Goal: Task Accomplishment & Management: Complete application form

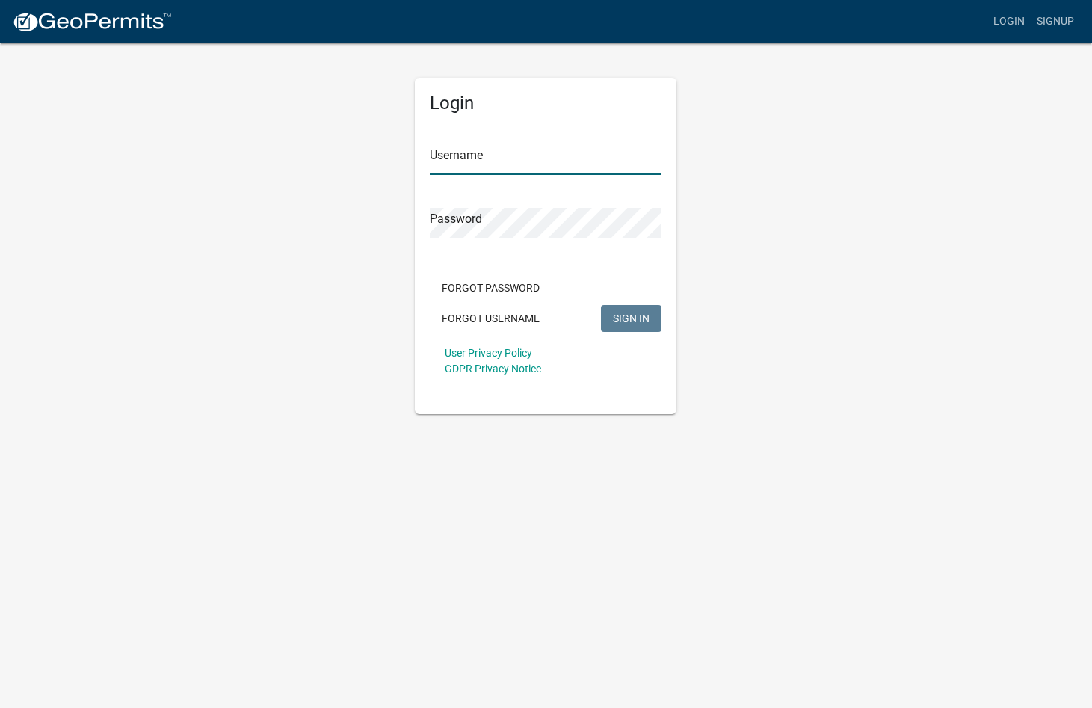
type input "mdguffey"
click at [622, 313] on span "SIGN IN" at bounding box center [631, 318] width 37 height 12
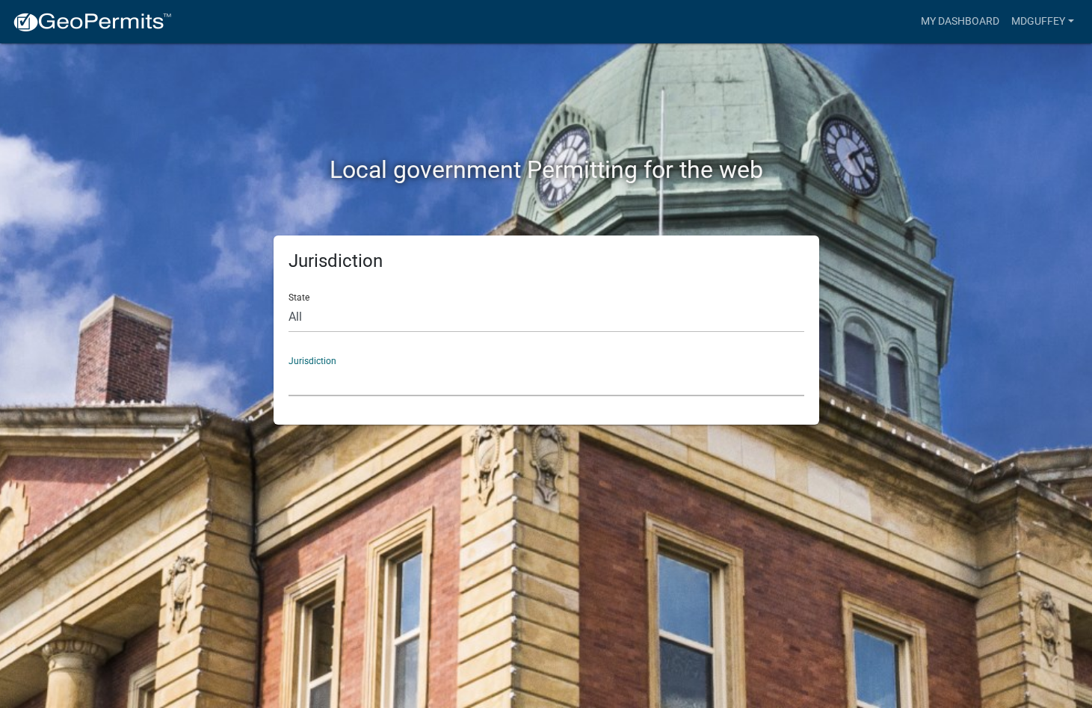
click at [308, 371] on select "[GEOGRAPHIC_DATA], [US_STATE] [GEOGRAPHIC_DATA], [US_STATE][PERSON_NAME][GEOGRA…" at bounding box center [546, 380] width 516 height 31
click at [105, 136] on div "Local government Permitting for the web Jurisdiction State All [US_STATE] [US_S…" at bounding box center [546, 354] width 1092 height 708
click at [331, 318] on select "All [US_STATE] [US_STATE] [US_STATE] [US_STATE] [US_STATE] [US_STATE] [US_STATE…" at bounding box center [546, 317] width 516 height 31
select select "[US_STATE]"
click at [288, 302] on select "All [US_STATE] [US_STATE] [US_STATE] [US_STATE] [US_STATE] [US_STATE] [US_STATE…" at bounding box center [546, 317] width 516 height 31
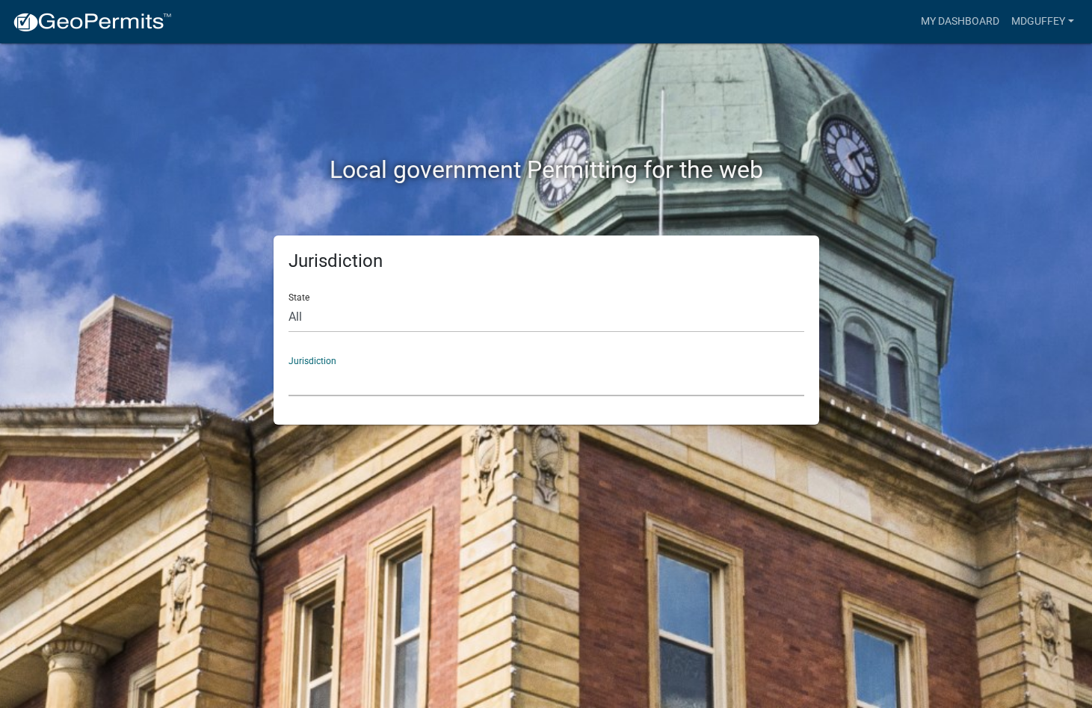
click at [314, 389] on select "[GEOGRAPHIC_DATA], [US_STATE][PERSON_NAME][GEOGRAPHIC_DATA], [US_STATE][PERSON_…" at bounding box center [546, 380] width 516 height 31
click at [312, 384] on select "[GEOGRAPHIC_DATA], [US_STATE][PERSON_NAME][GEOGRAPHIC_DATA], [US_STATE][PERSON_…" at bounding box center [546, 380] width 516 height 31
click at [312, 385] on select "[GEOGRAPHIC_DATA], [US_STATE][PERSON_NAME][GEOGRAPHIC_DATA], [US_STATE][PERSON_…" at bounding box center [546, 380] width 516 height 31
drag, startPoint x: 312, startPoint y: 385, endPoint x: 322, endPoint y: 377, distance: 12.7
click at [312, 385] on select "[GEOGRAPHIC_DATA], [US_STATE][PERSON_NAME][GEOGRAPHIC_DATA], [US_STATE][PERSON_…" at bounding box center [546, 380] width 516 height 31
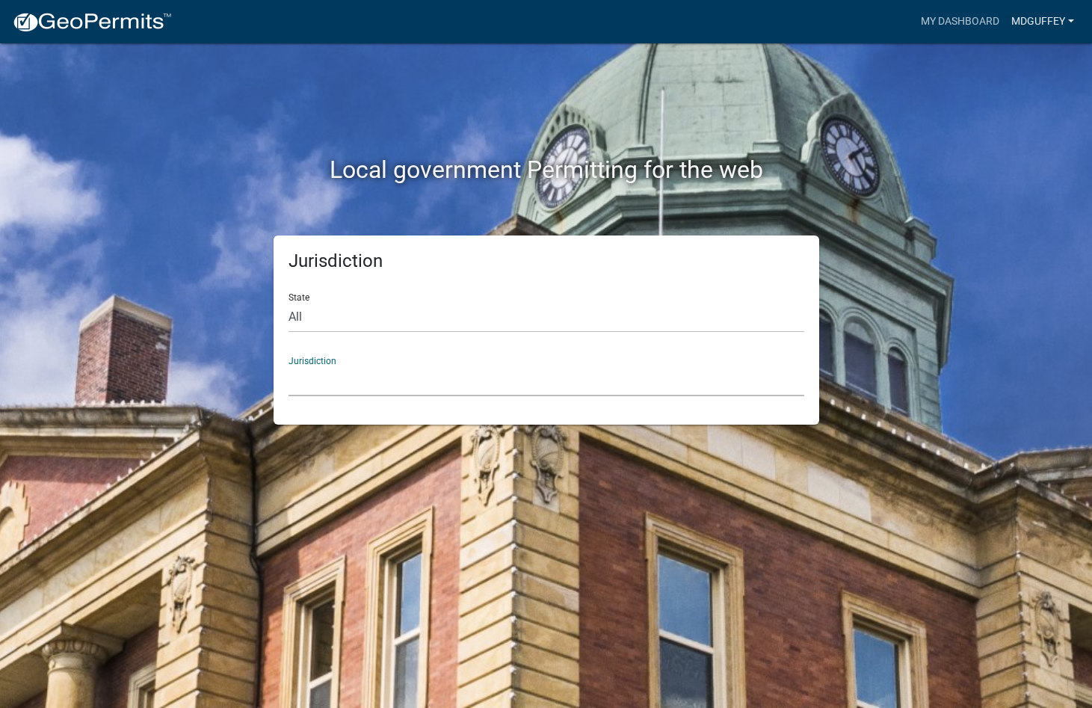
click at [1068, 15] on link "mdguffey" at bounding box center [1042, 21] width 75 height 28
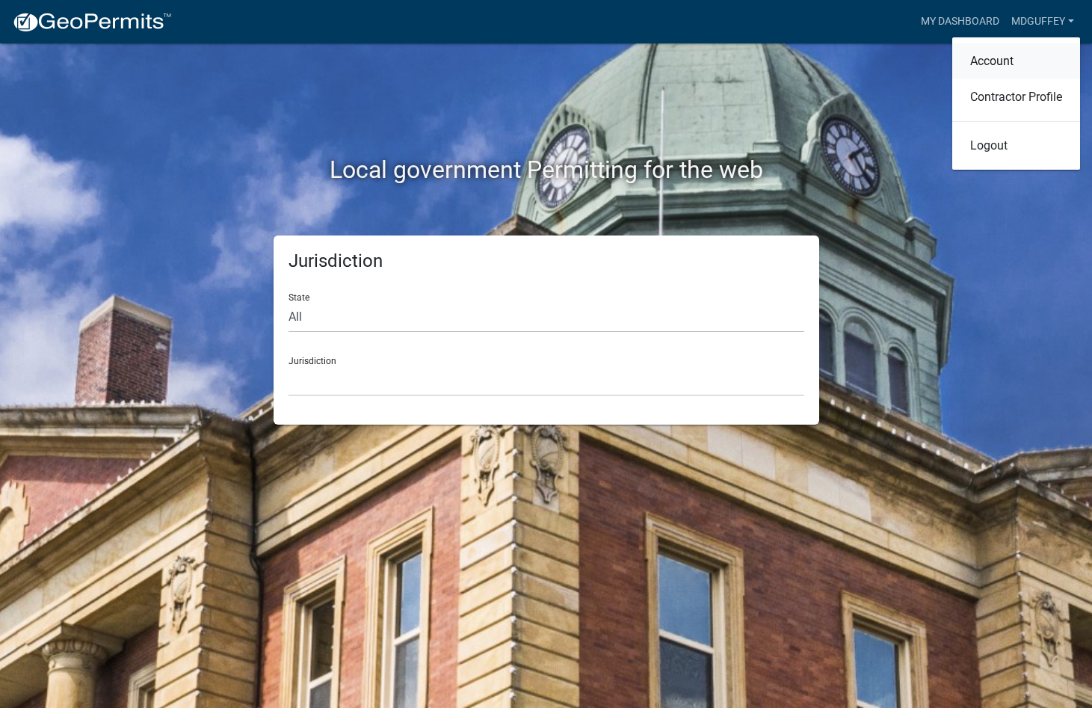
click at [991, 61] on link "Account" at bounding box center [1016, 61] width 128 height 36
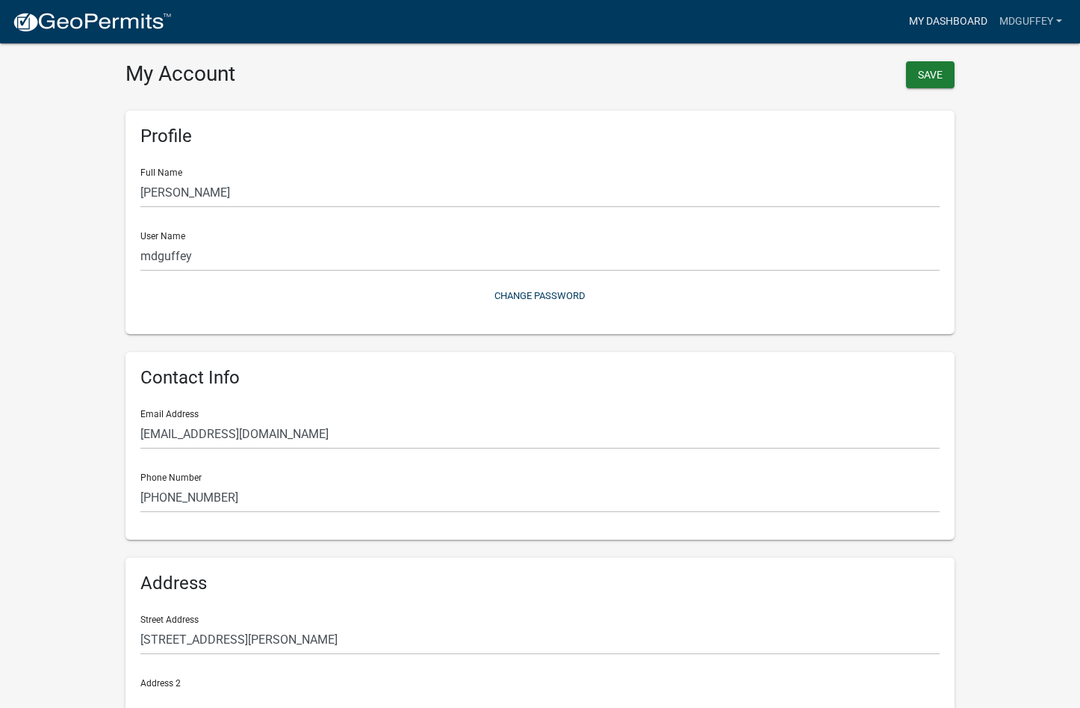
click at [921, 15] on link "My Dashboard" at bounding box center [948, 21] width 90 height 28
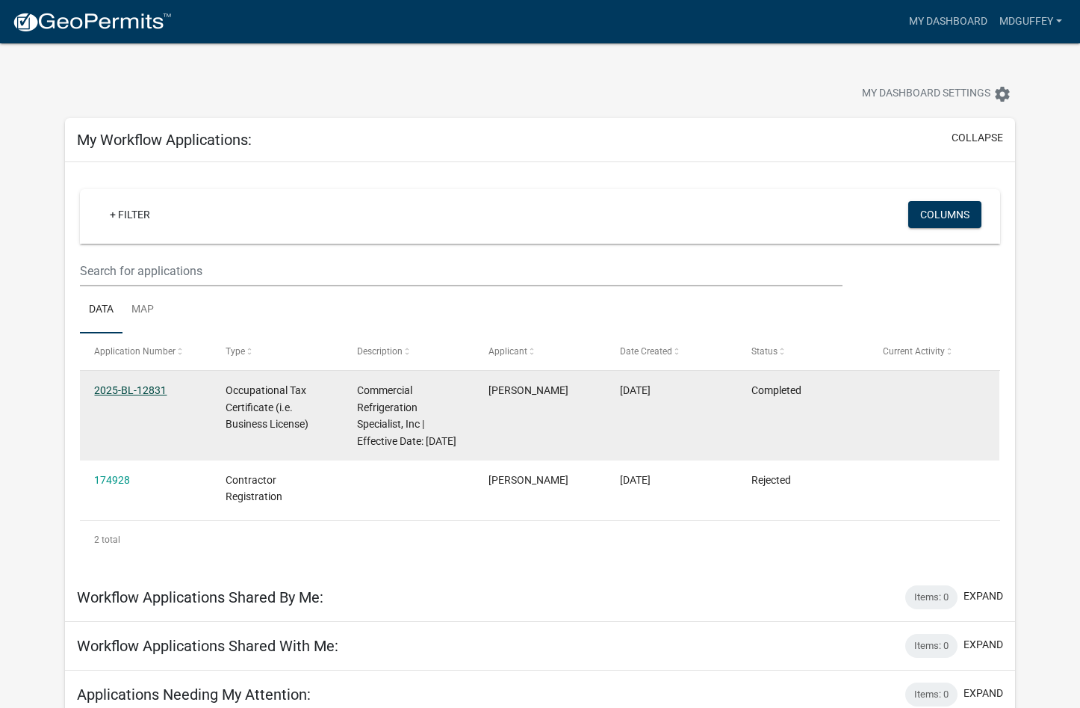
click at [105, 388] on link "2025-BL-12831" at bounding box center [130, 390] width 72 height 12
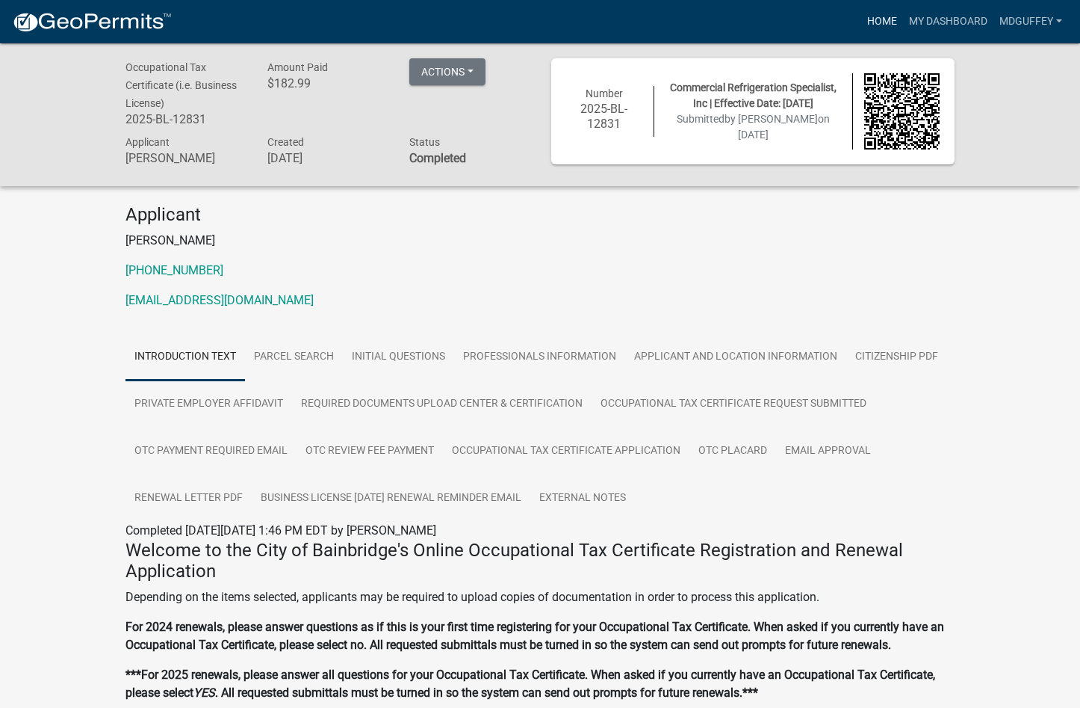
click at [895, 22] on link "Home" at bounding box center [883, 21] width 42 height 28
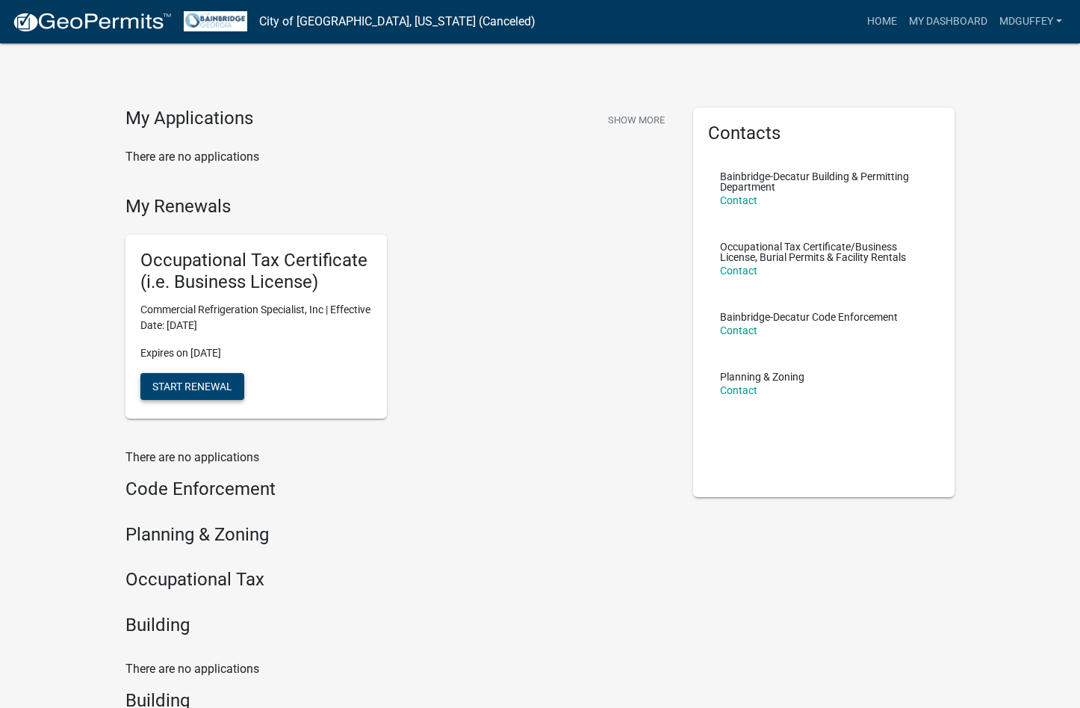
click at [188, 382] on span "Start Renewal" at bounding box center [192, 386] width 80 height 12
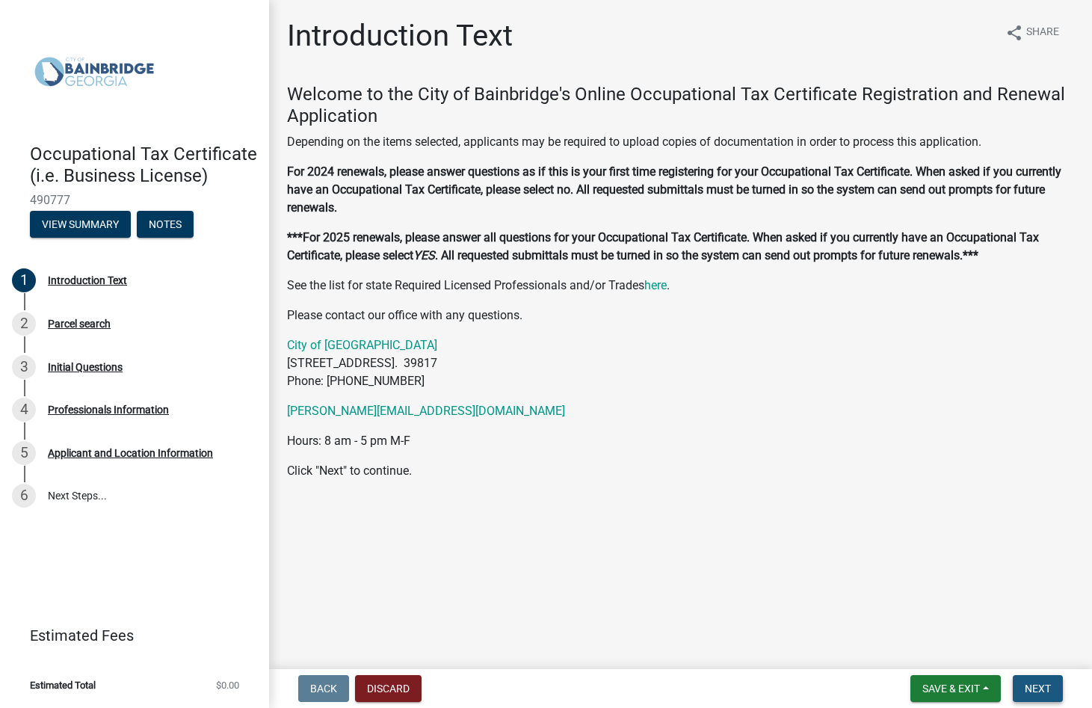
click at [1037, 690] on span "Next" at bounding box center [1037, 688] width 26 height 12
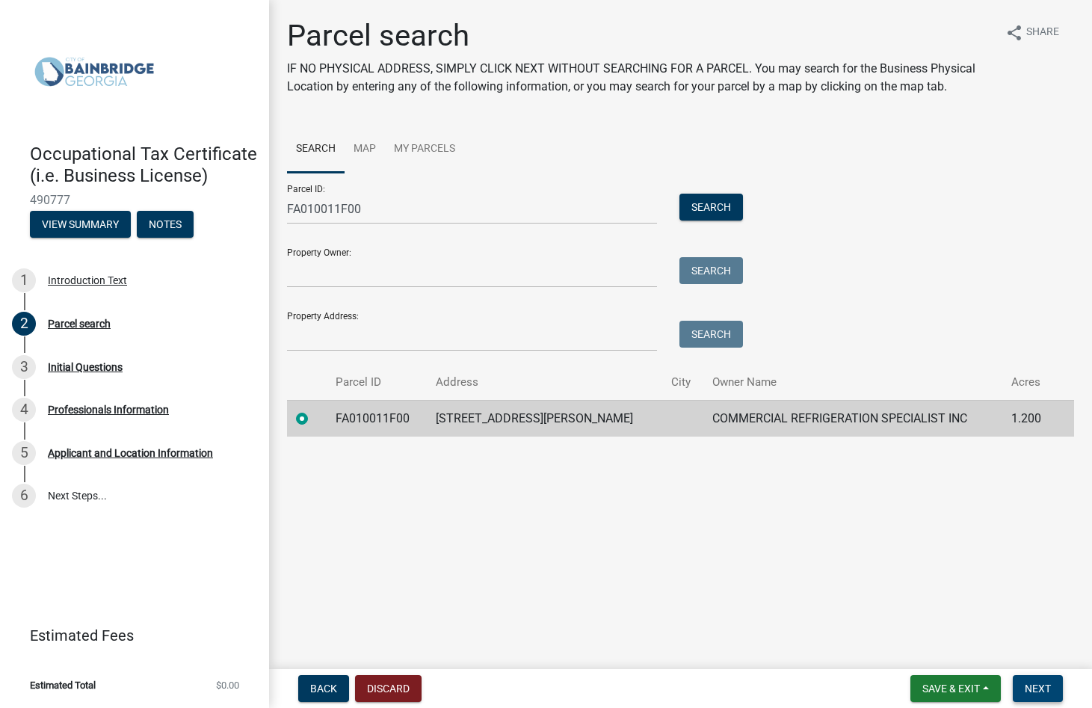
click at [1026, 693] on span "Next" at bounding box center [1037, 688] width 26 height 12
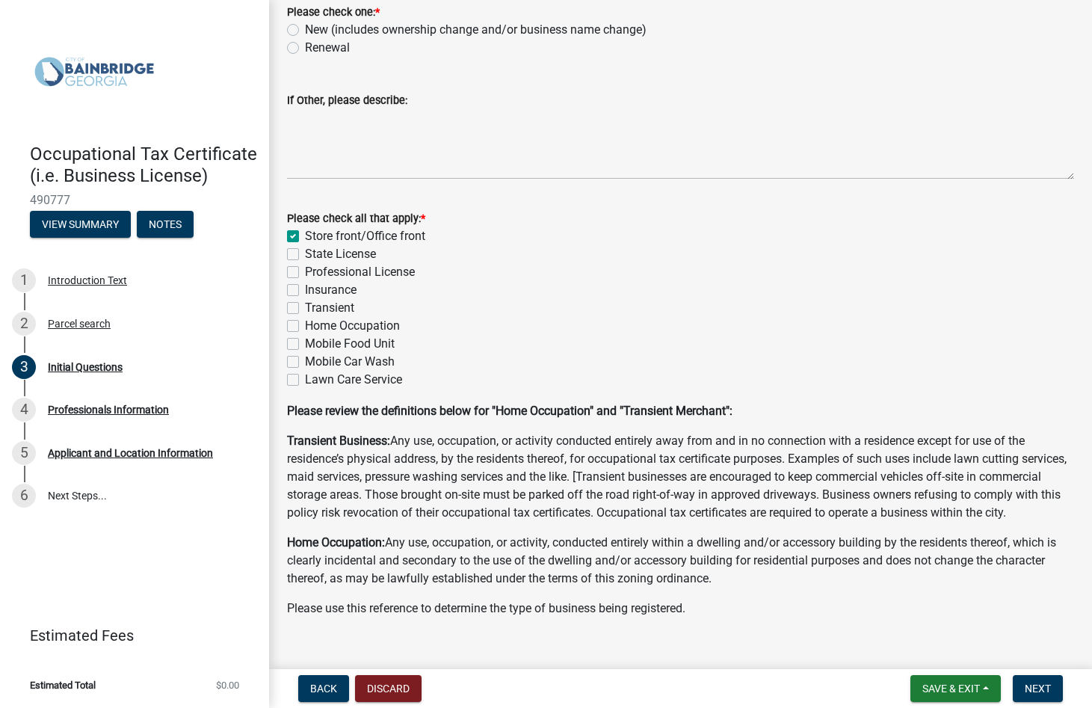
scroll to position [141, 0]
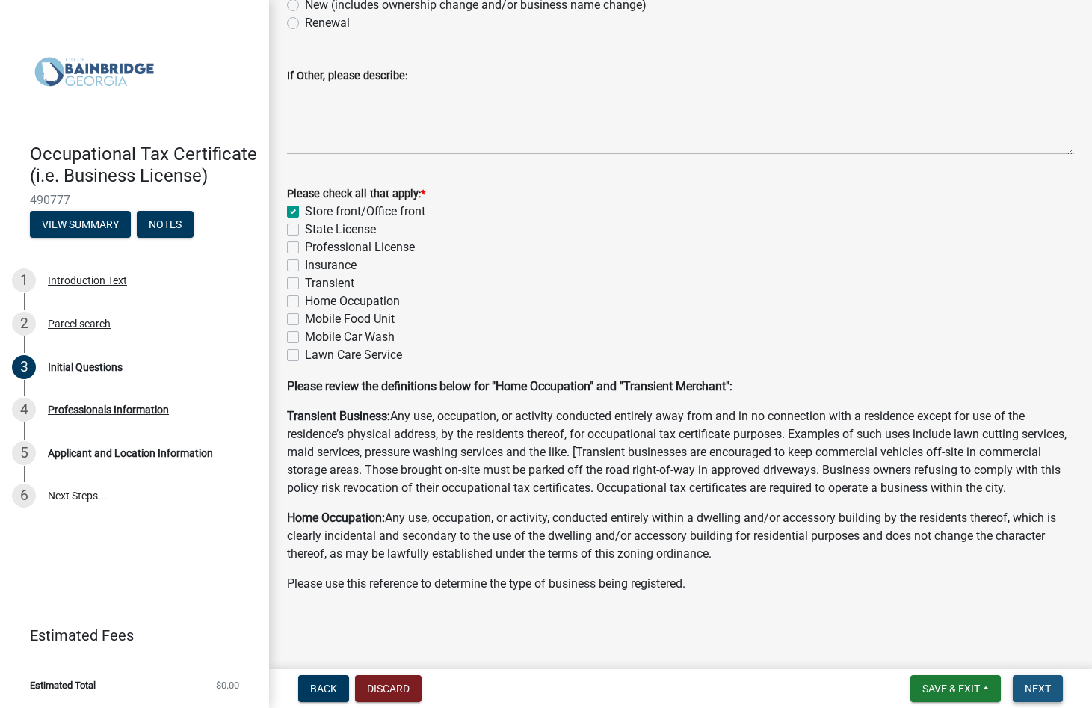
click at [1036, 688] on span "Next" at bounding box center [1037, 688] width 26 height 12
click at [1028, 690] on span "Next" at bounding box center [1037, 688] width 26 height 12
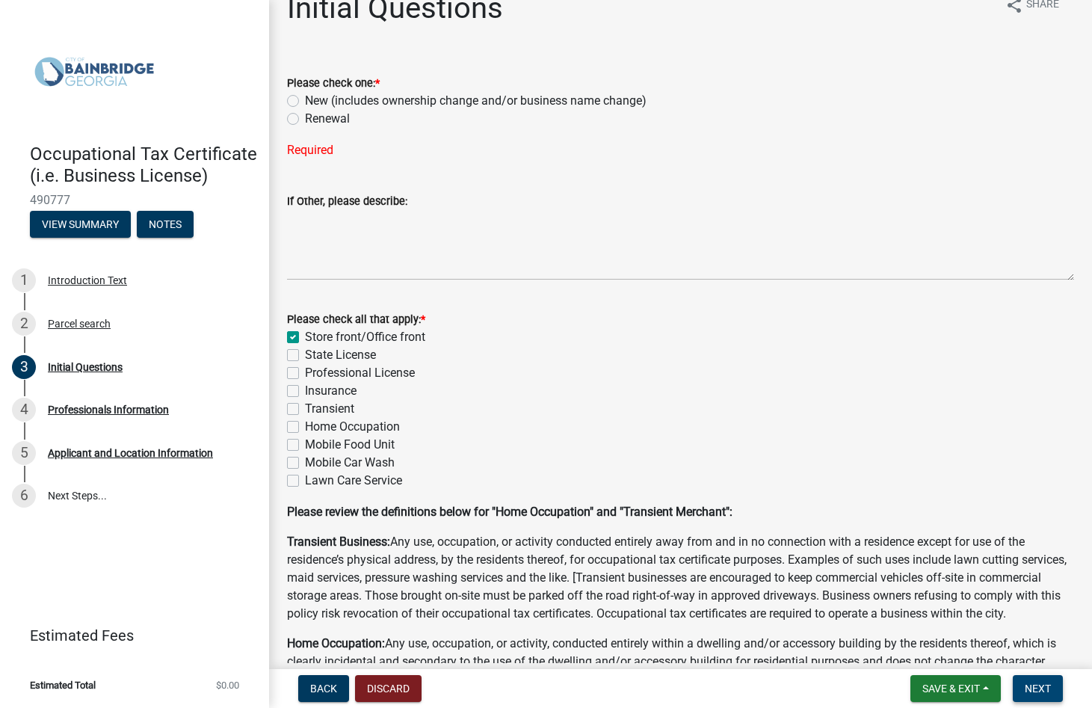
scroll to position [0, 0]
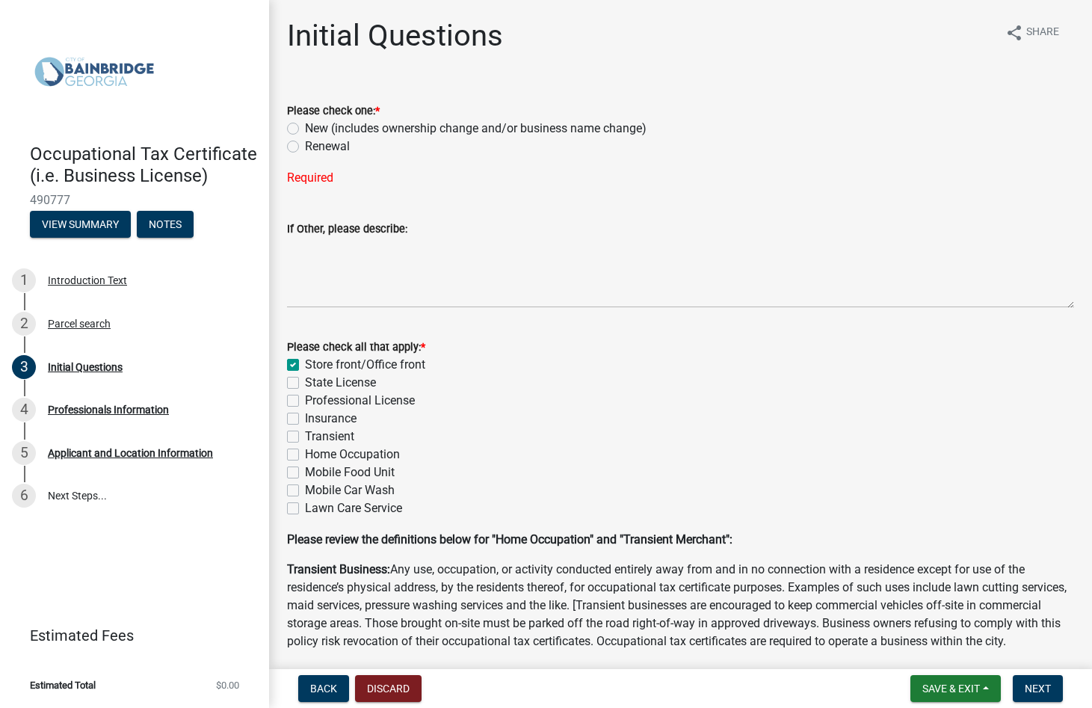
click at [305, 147] on label "Renewal" at bounding box center [327, 146] width 45 height 18
click at [305, 147] on input "Renewal" at bounding box center [310, 142] width 10 height 10
radio input "true"
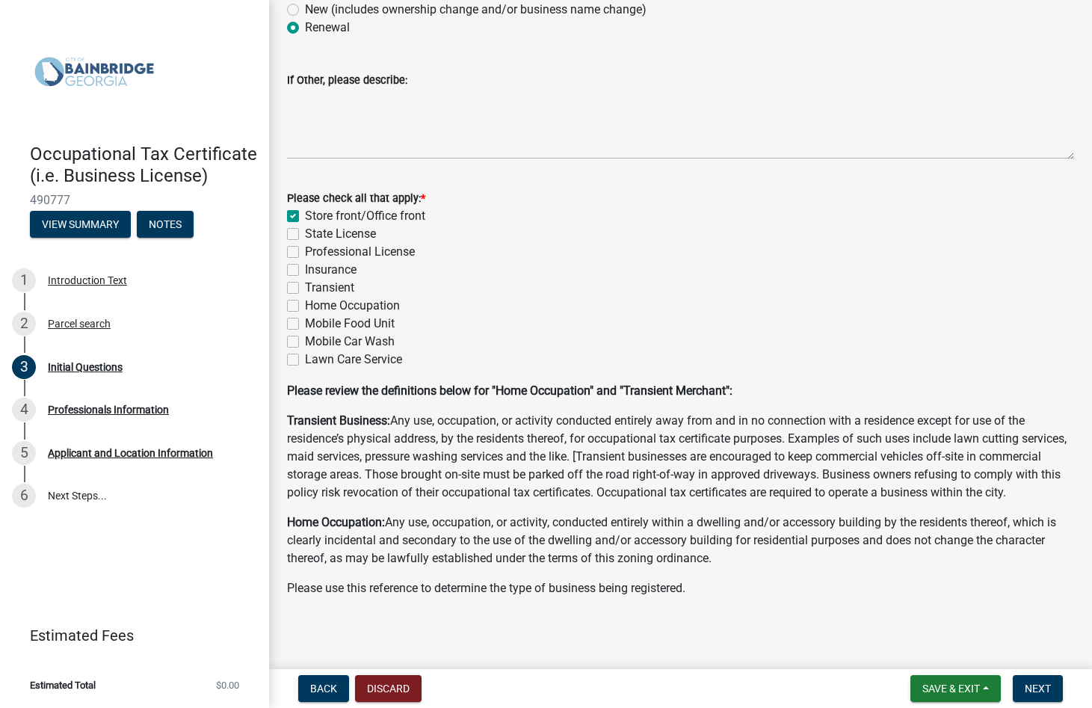
scroll to position [141, 0]
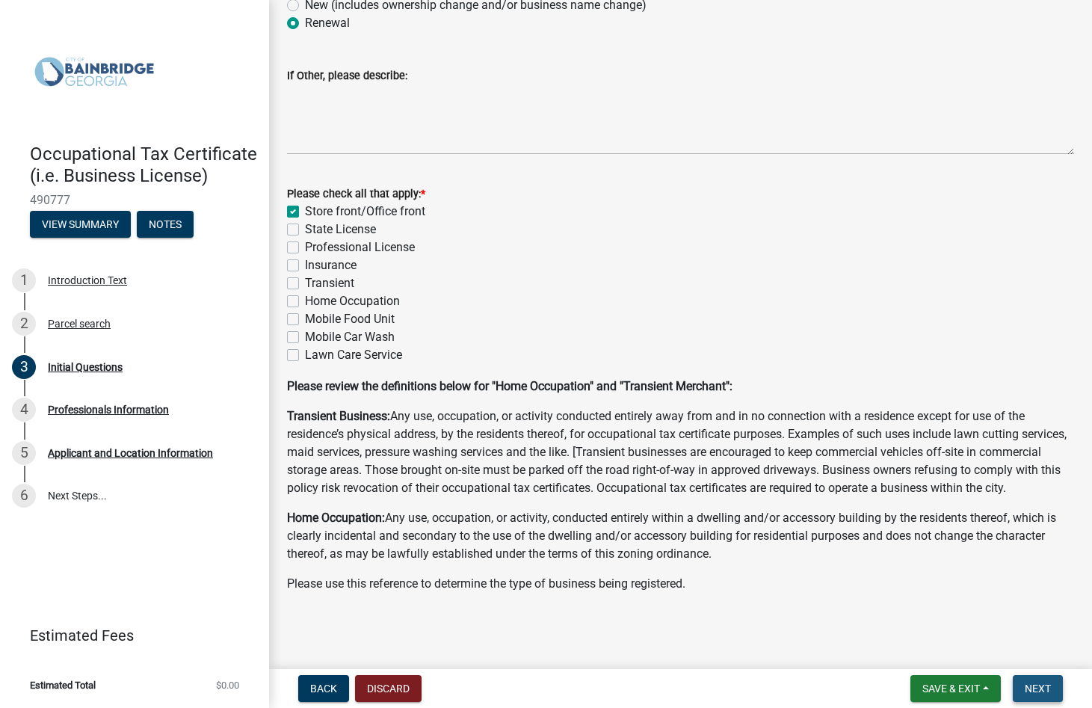
click at [1043, 693] on span "Next" at bounding box center [1037, 688] width 26 height 12
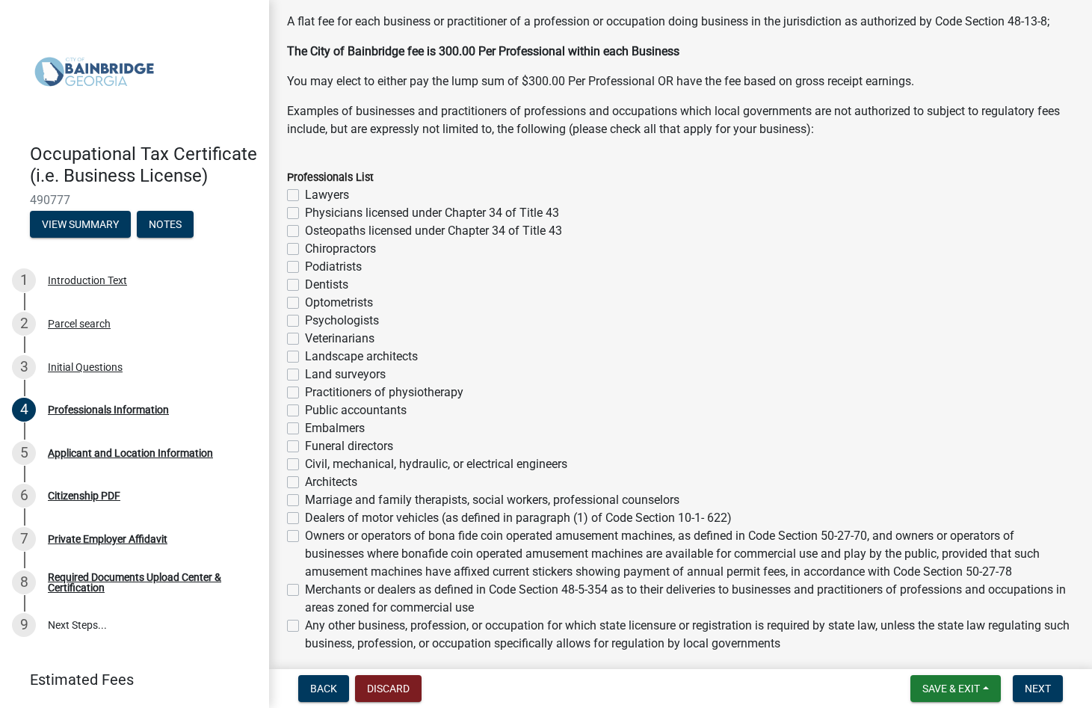
scroll to position [299, 0]
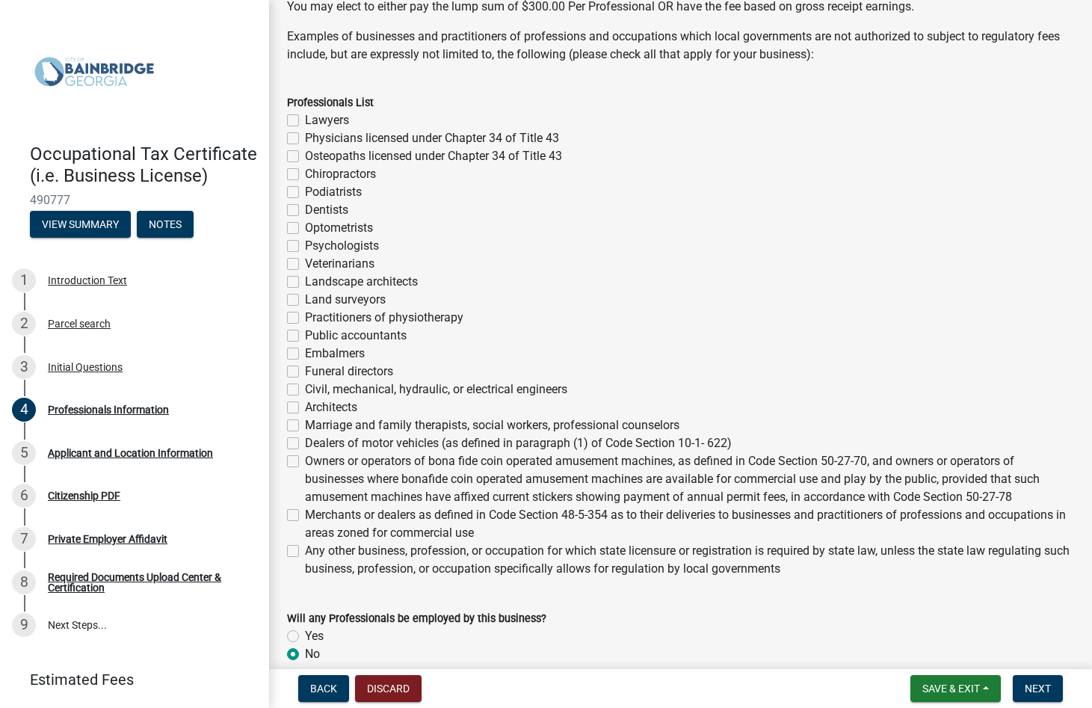
click at [305, 550] on label "Any other business, profession, or occupation for which state licensure or regi…" at bounding box center [689, 560] width 769 height 36
click at [305, 550] on input "Any other business, profession, or occupation for which state licensure or regi…" at bounding box center [310, 547] width 10 height 10
checkbox input "true"
checkbox input "false"
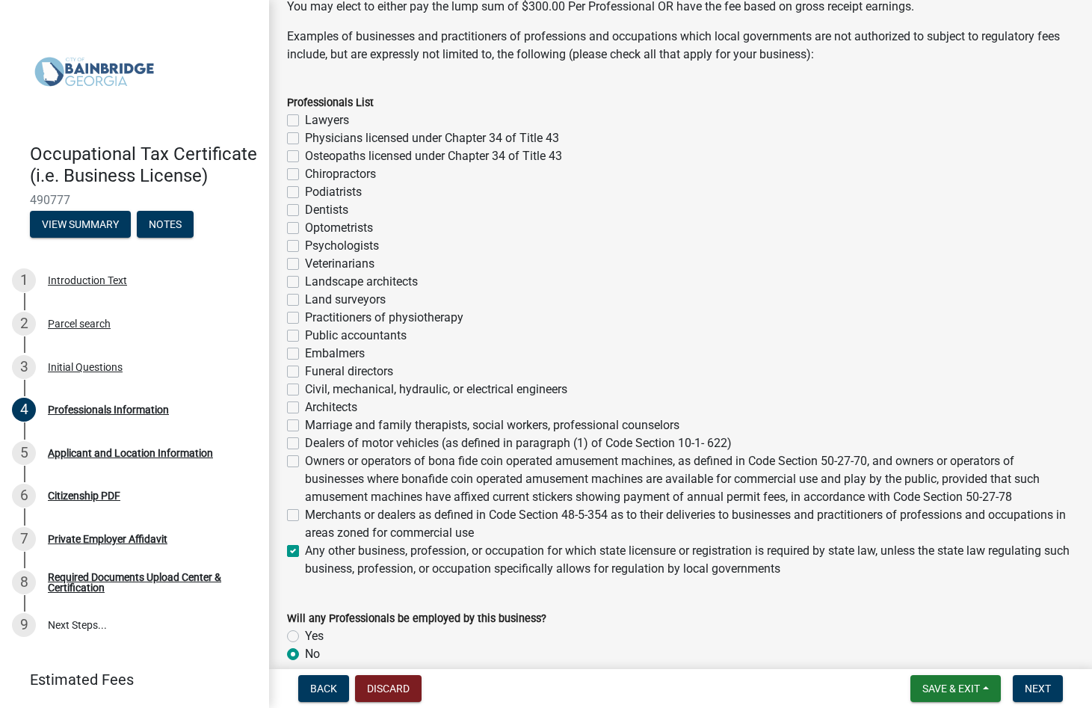
checkbox input "false"
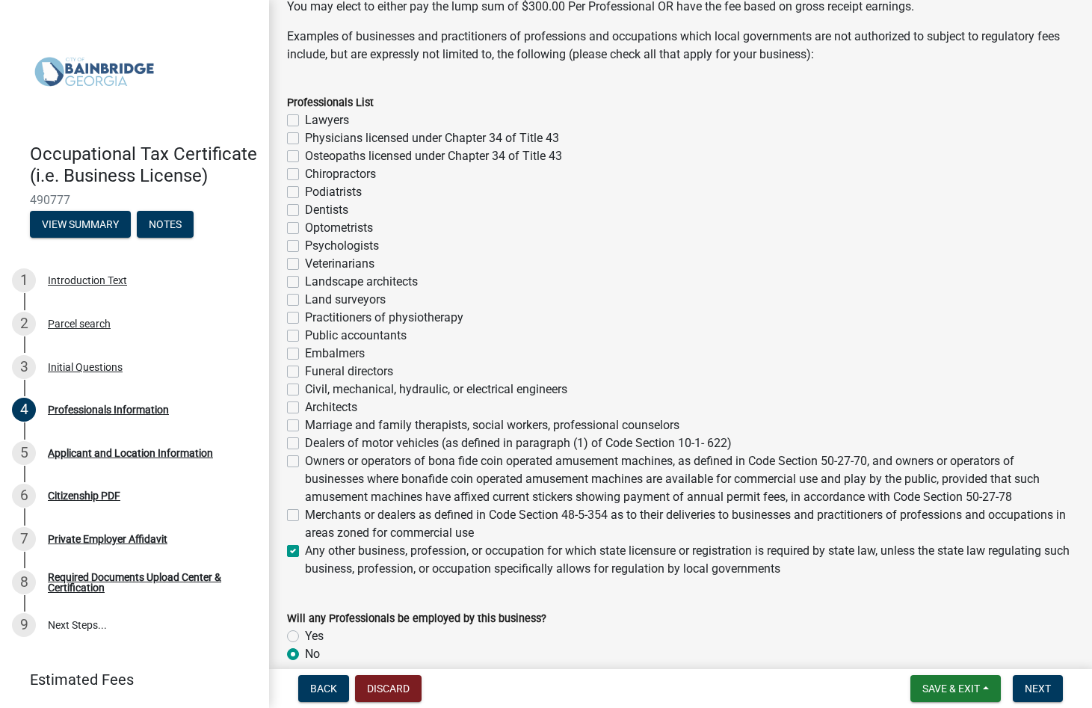
checkbox input "false"
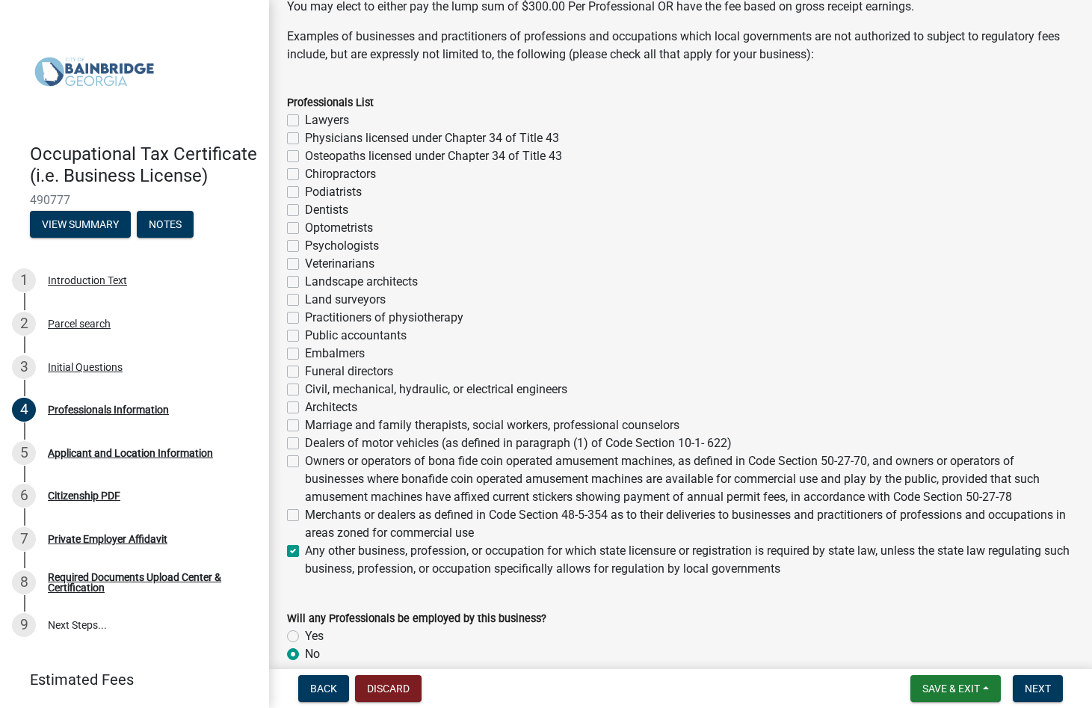
checkbox input "false"
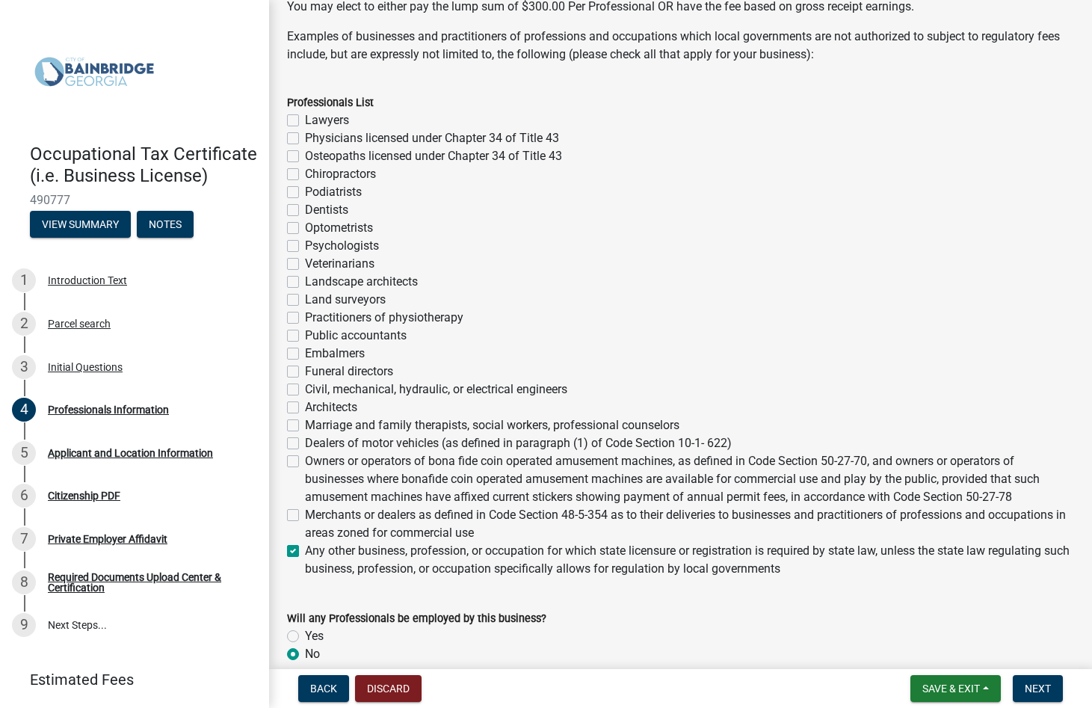
checkbox input "false"
checkbox input "true"
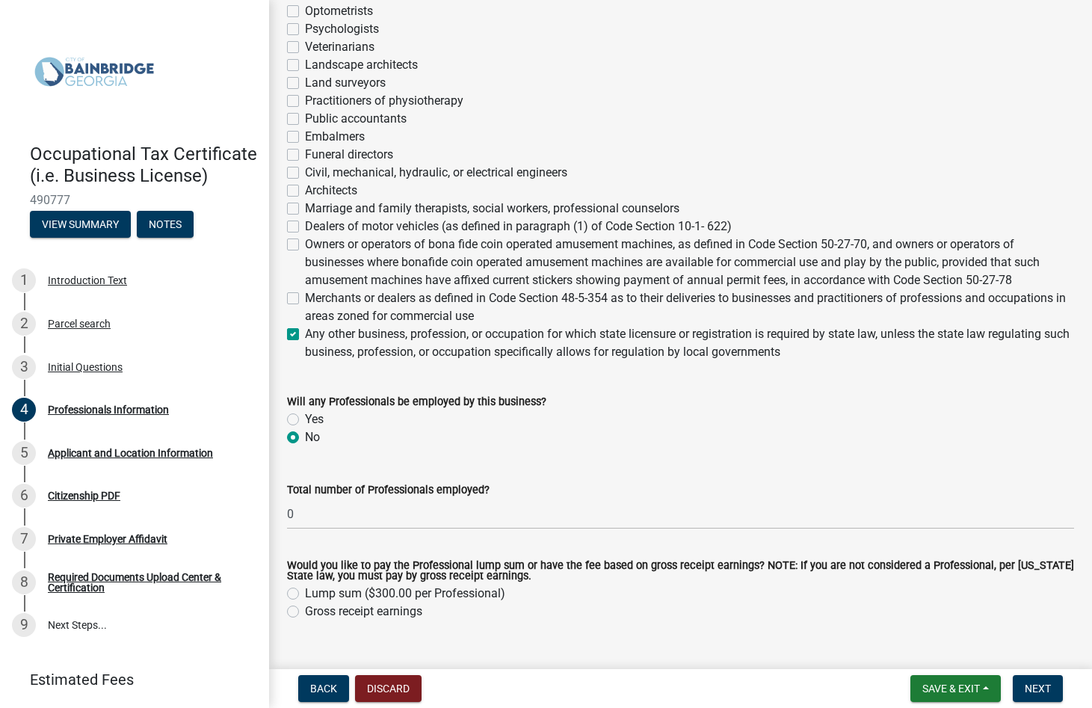
scroll to position [545, 0]
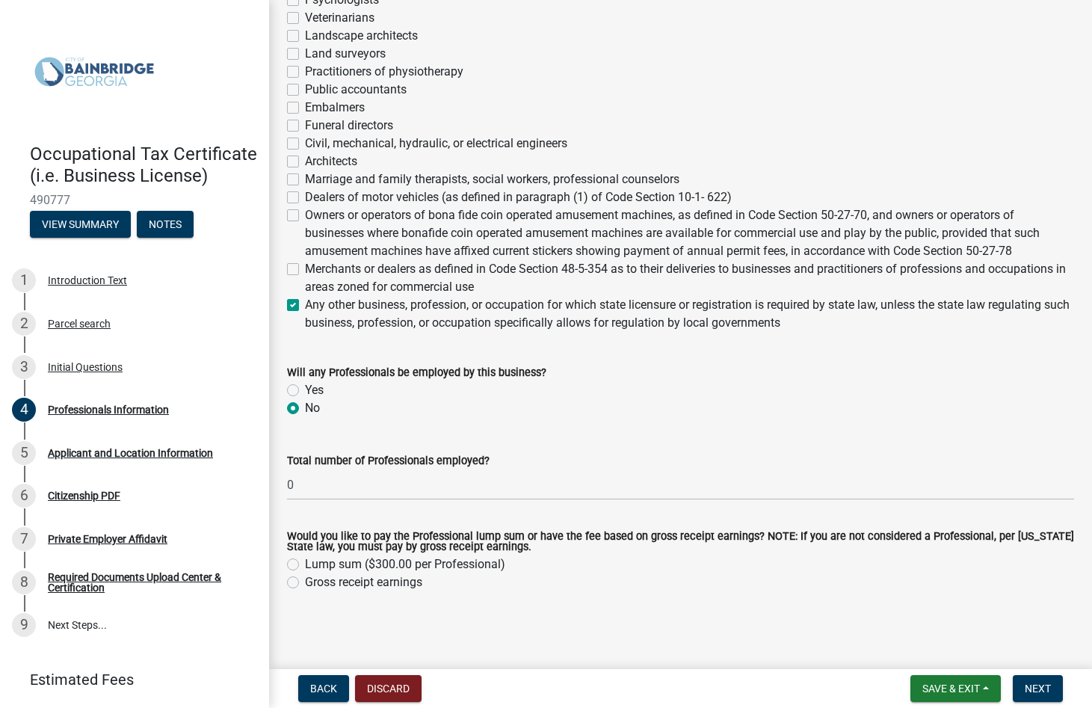
click at [305, 583] on label "Gross receipt earnings" at bounding box center [363, 582] width 117 height 18
click at [305, 583] on input "Gross receipt earnings" at bounding box center [310, 578] width 10 height 10
radio input "true"
click at [1042, 686] on span "Next" at bounding box center [1037, 688] width 26 height 12
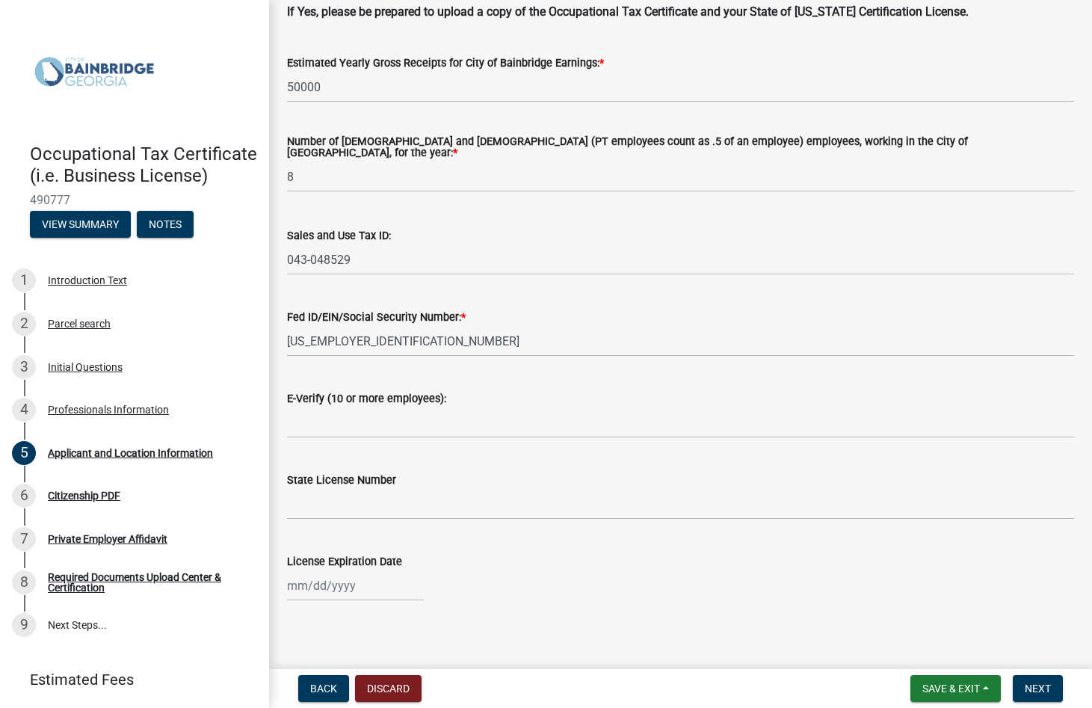
scroll to position [1824, 0]
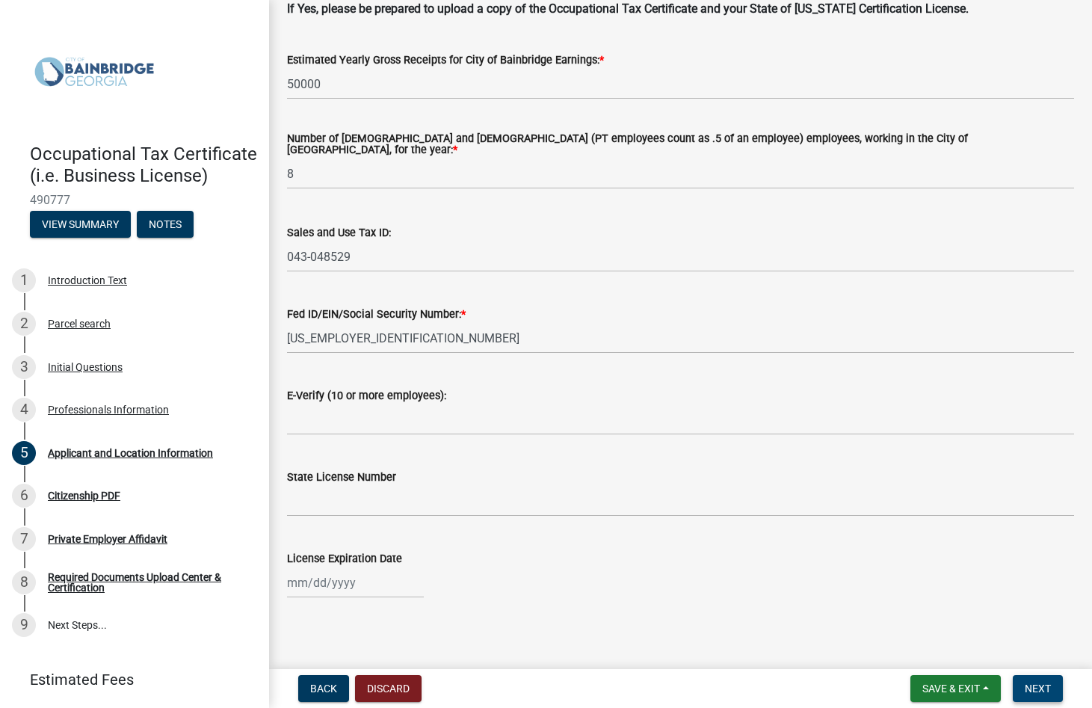
click at [1028, 678] on button "Next" at bounding box center [1037, 688] width 50 height 27
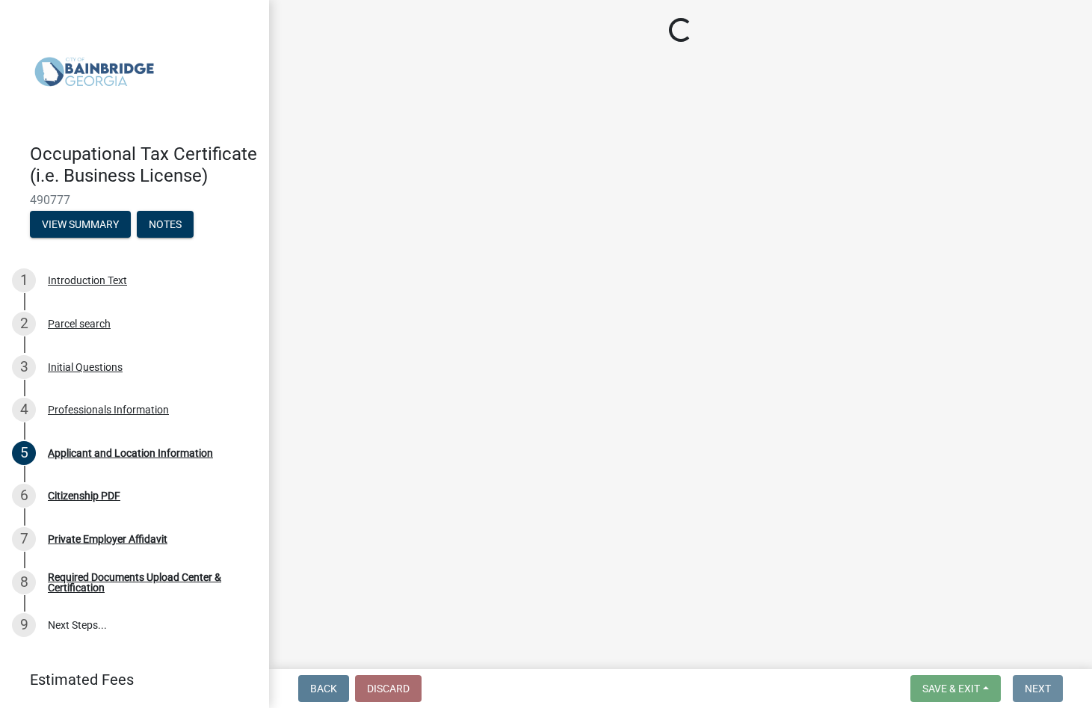
scroll to position [0, 0]
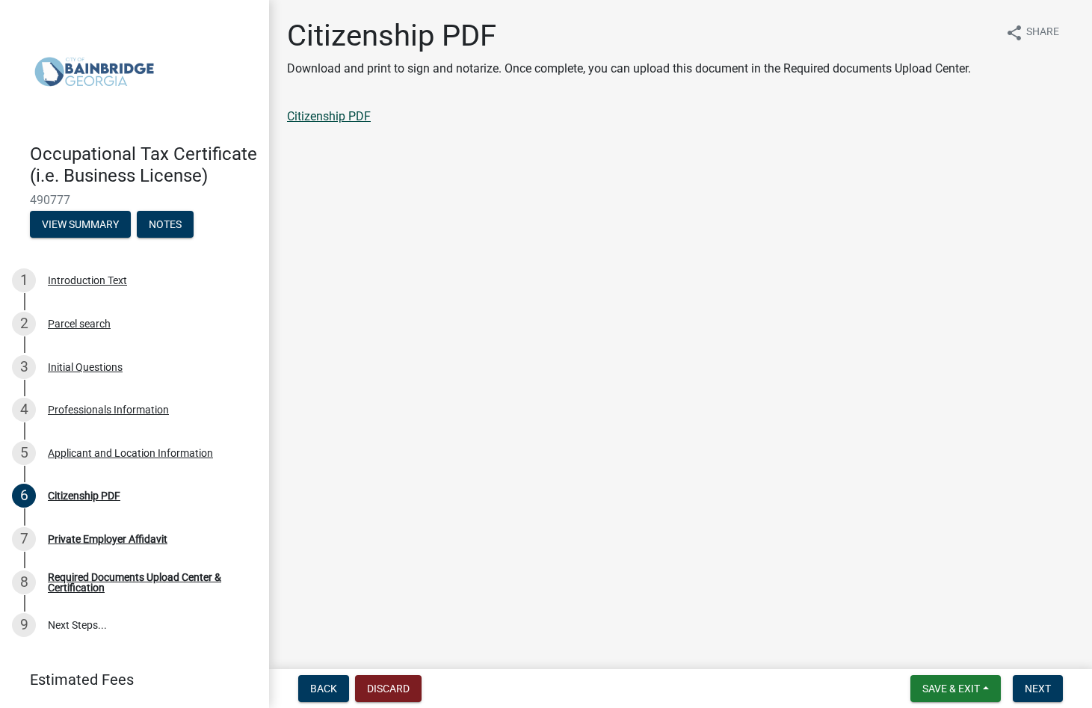
click at [320, 118] on link "Citizenship PDF" at bounding box center [329, 116] width 84 height 14
click at [1033, 684] on span "Next" at bounding box center [1037, 688] width 26 height 12
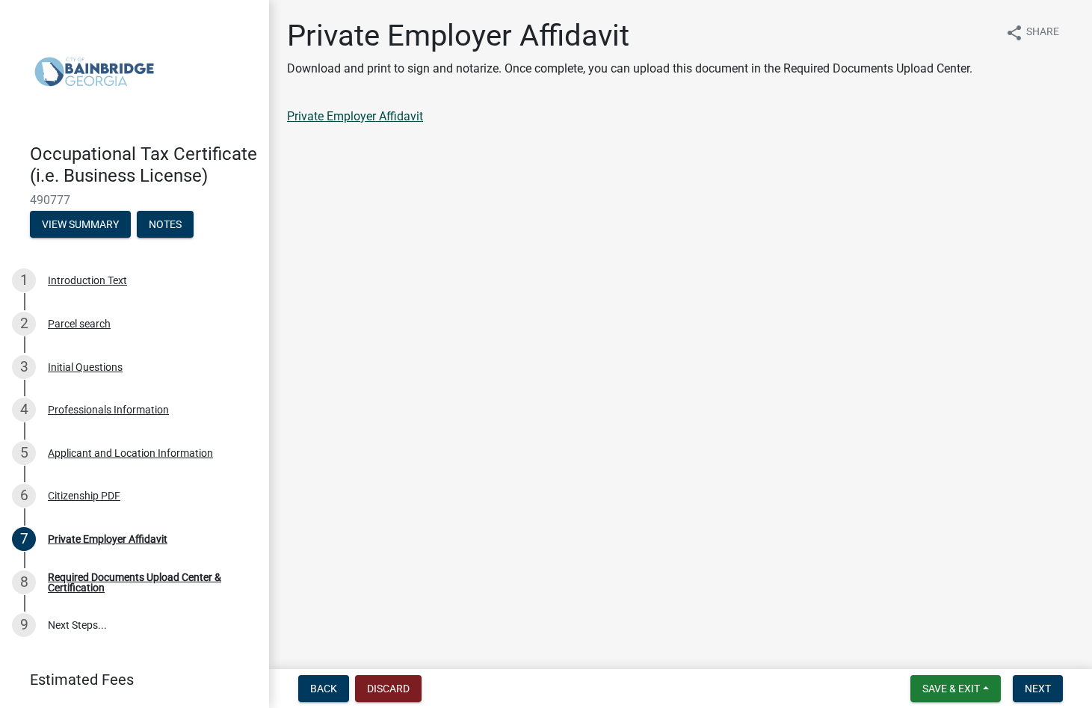
click at [362, 117] on link "Private Employer Affidavit" at bounding box center [355, 116] width 136 height 14
click at [1045, 684] on span "Next" at bounding box center [1037, 688] width 26 height 12
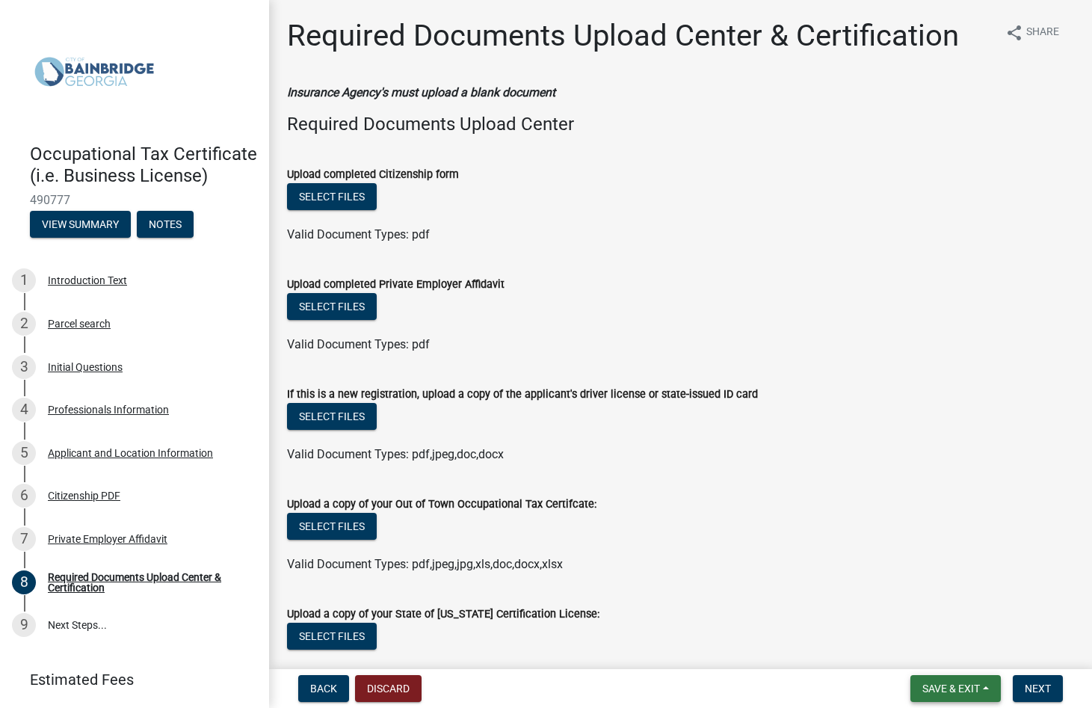
click at [951, 684] on span "Save & Exit" at bounding box center [951, 688] width 58 height 12
click at [933, 652] on button "Save & Exit" at bounding box center [941, 649] width 120 height 36
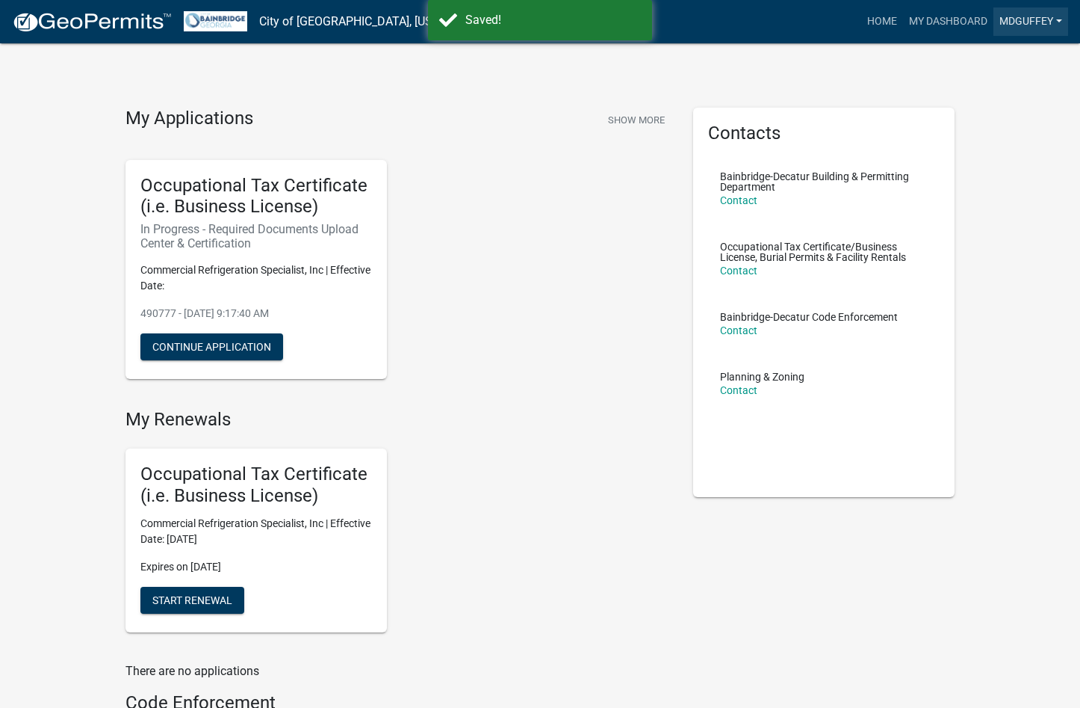
click at [1049, 23] on link "mdguffey" at bounding box center [1031, 21] width 75 height 28
click at [987, 147] on link "Logout" at bounding box center [1005, 146] width 128 height 36
